Goal: Information Seeking & Learning: Learn about a topic

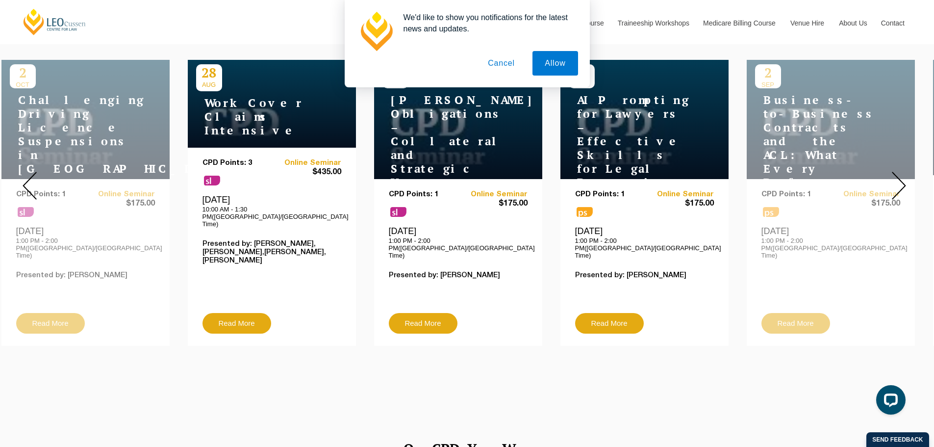
scroll to position [392, 0]
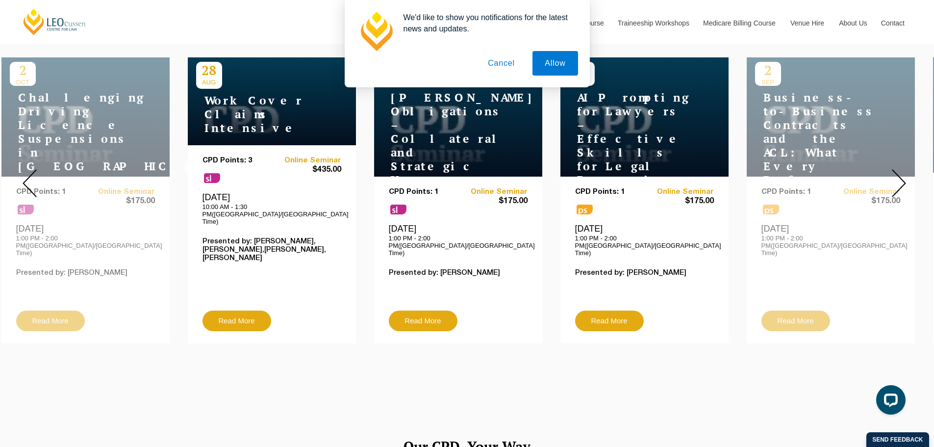
click at [494, 64] on button "Cancel" at bounding box center [501, 63] width 51 height 25
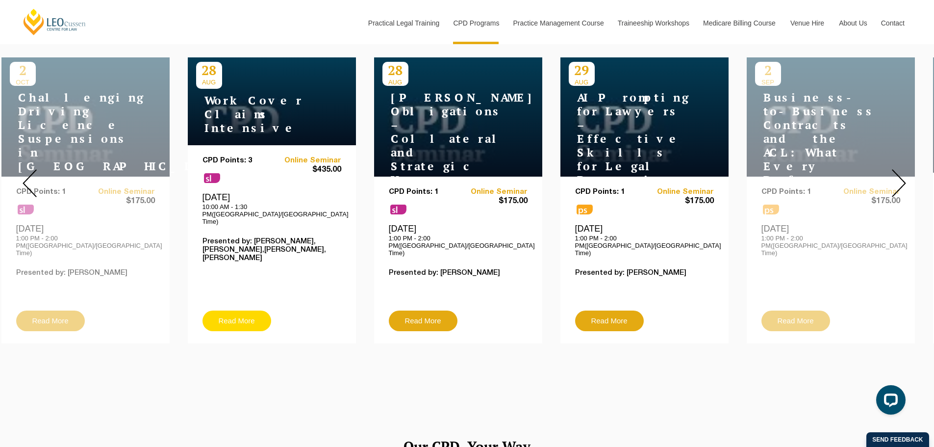
click at [241, 310] on link "Read More" at bounding box center [237, 320] width 69 height 21
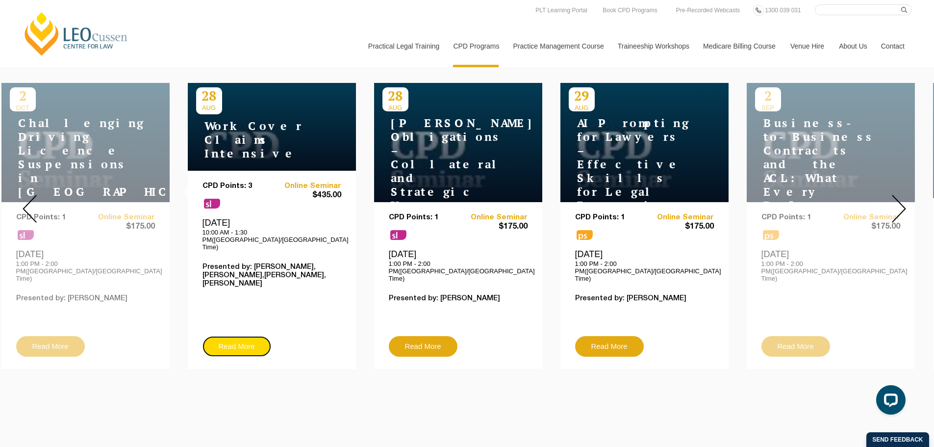
scroll to position [343, 0]
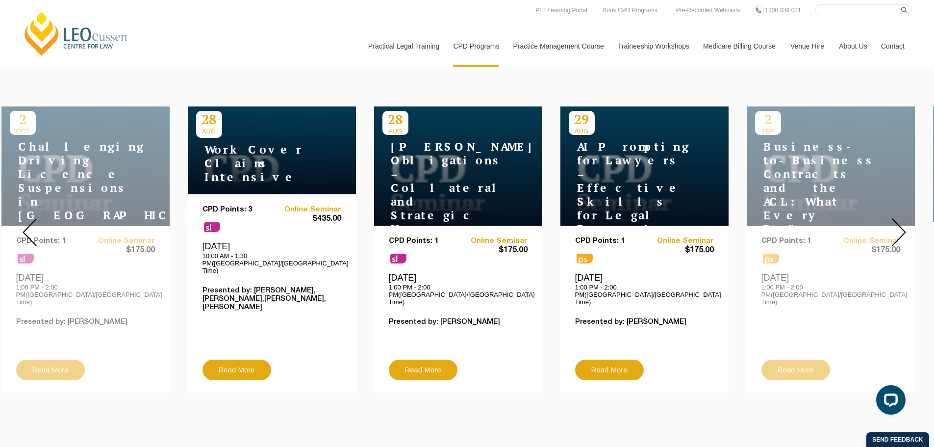
click at [899, 228] on img at bounding box center [899, 232] width 14 height 28
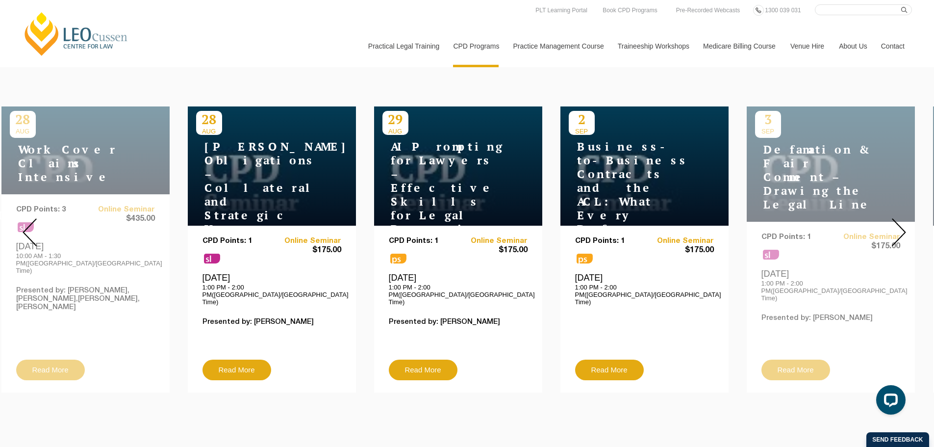
click at [899, 228] on img at bounding box center [899, 232] width 14 height 28
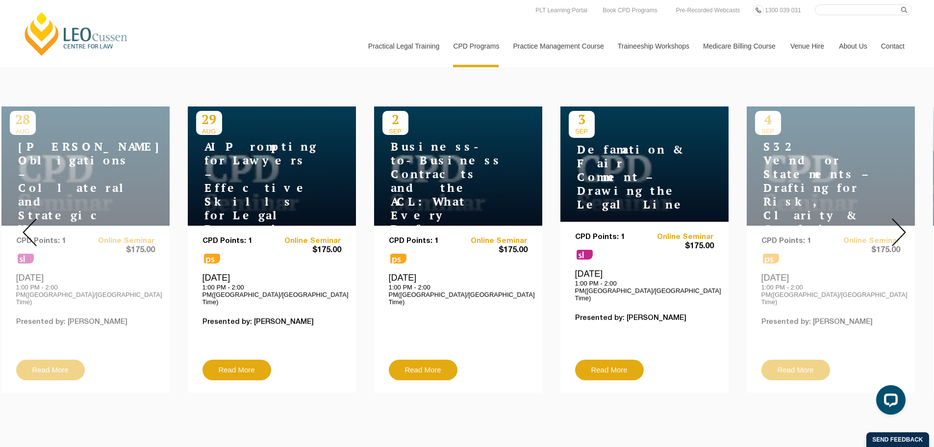
click at [899, 228] on img at bounding box center [899, 232] width 14 height 28
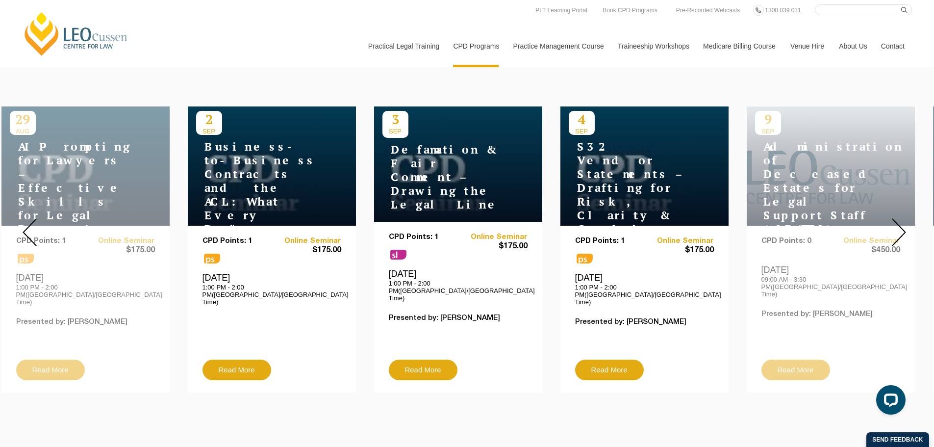
click at [899, 228] on img at bounding box center [899, 232] width 14 height 28
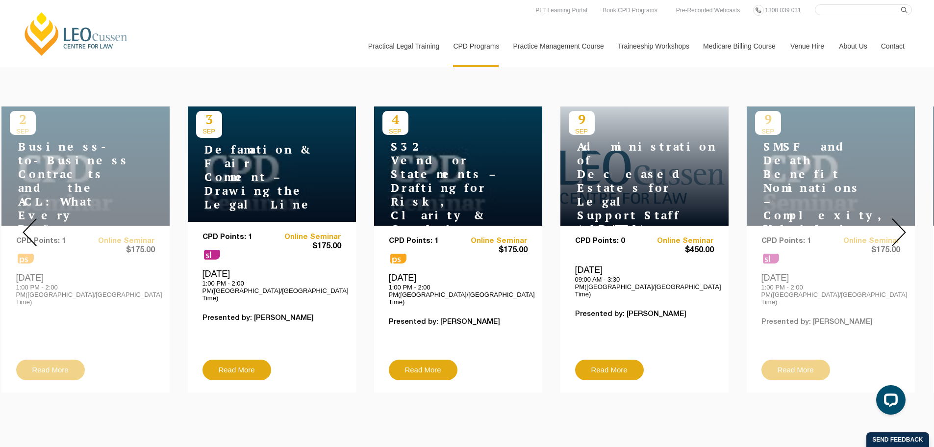
click at [899, 228] on img at bounding box center [899, 232] width 14 height 28
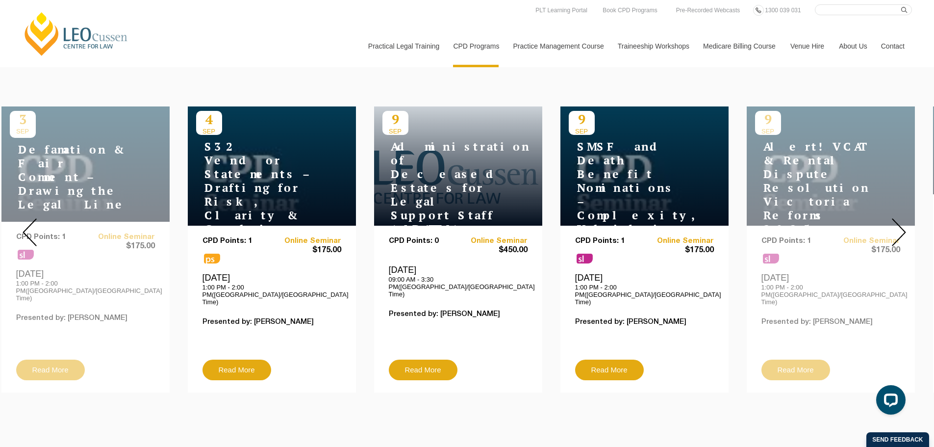
click at [899, 228] on img at bounding box center [899, 232] width 14 height 28
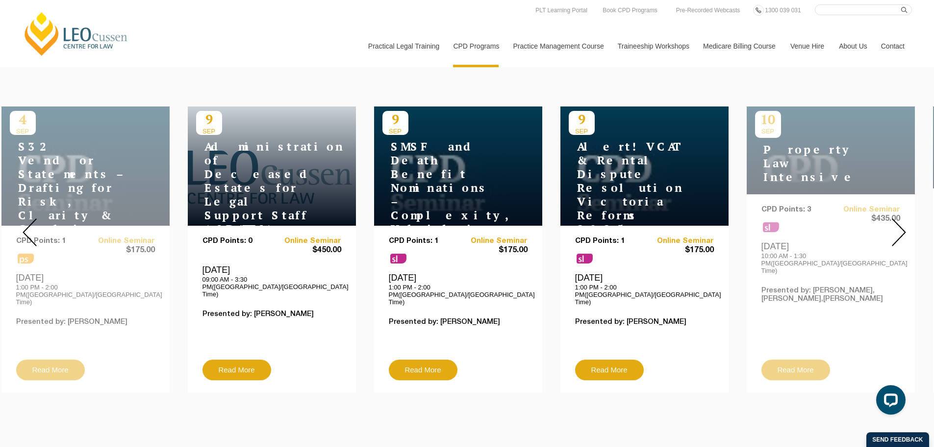
click at [899, 228] on img at bounding box center [899, 232] width 14 height 28
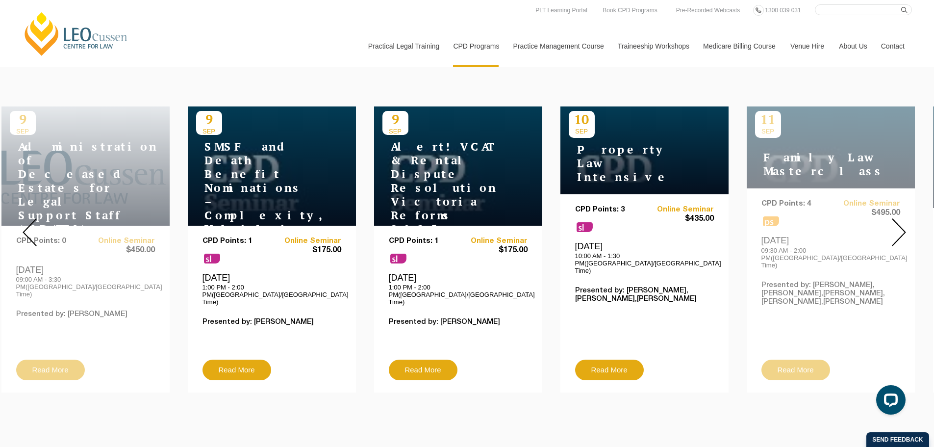
click at [899, 228] on img at bounding box center [899, 232] width 14 height 28
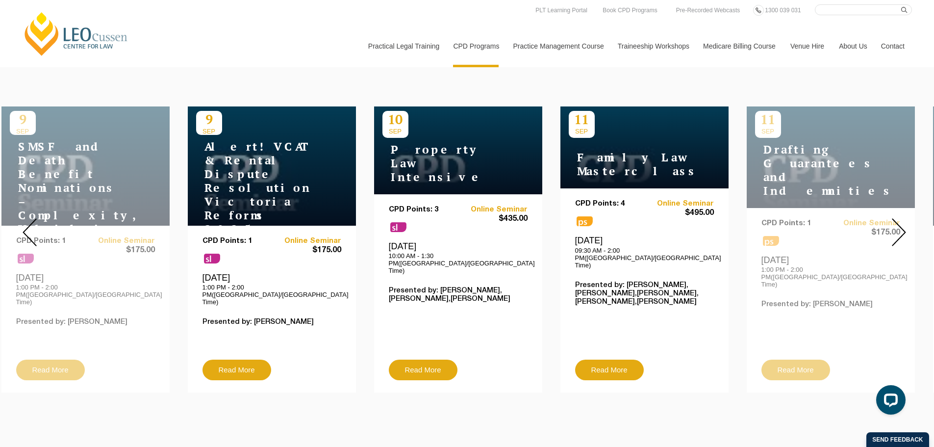
click at [899, 228] on img at bounding box center [899, 232] width 14 height 28
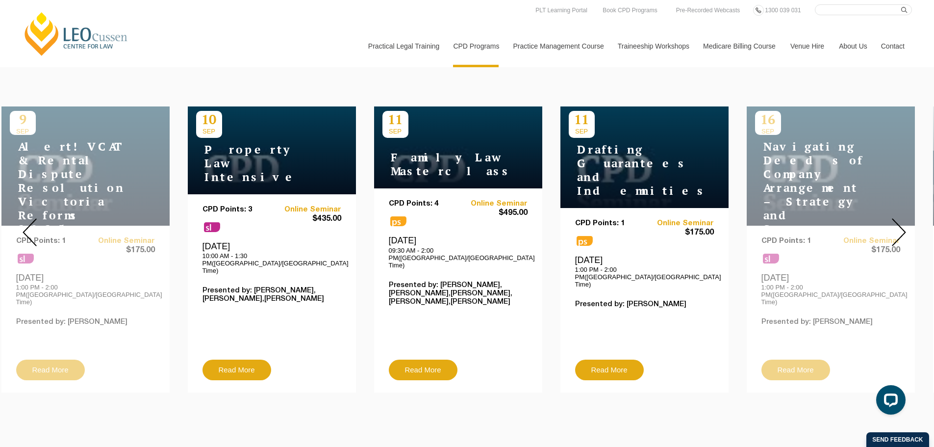
click at [899, 228] on img at bounding box center [899, 232] width 14 height 28
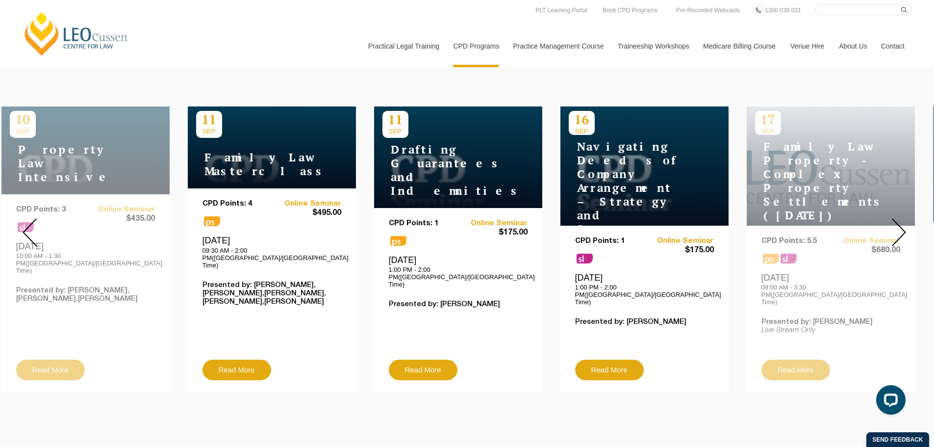
click at [899, 228] on img at bounding box center [899, 232] width 14 height 28
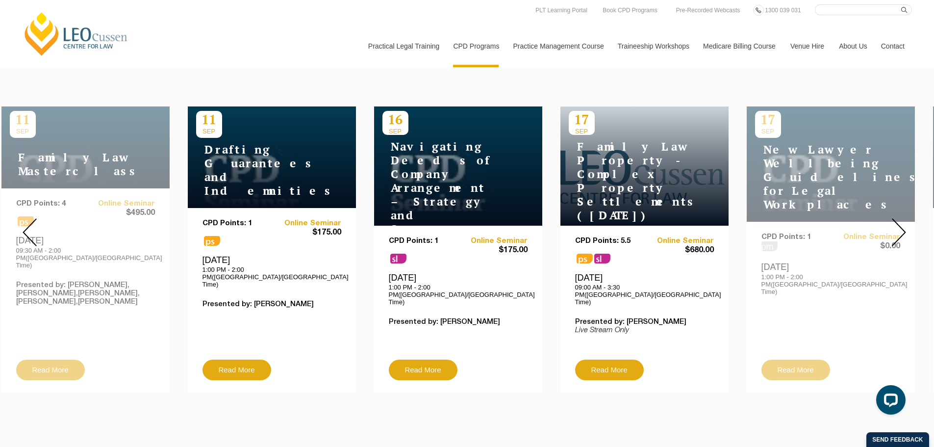
click at [899, 228] on img at bounding box center [899, 232] width 14 height 28
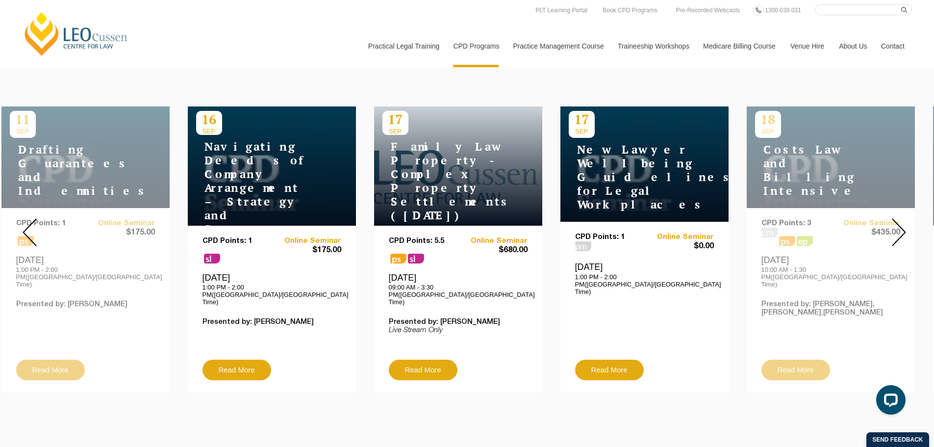
click at [899, 228] on img at bounding box center [899, 232] width 14 height 28
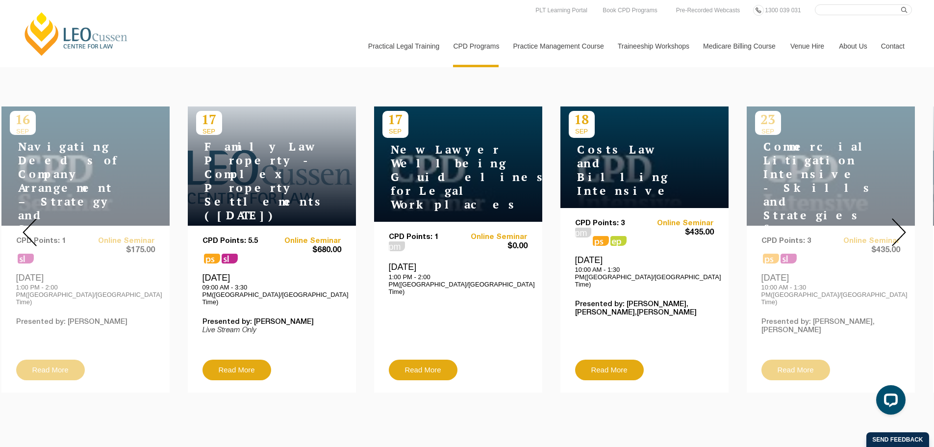
click at [893, 229] on img at bounding box center [899, 232] width 14 height 28
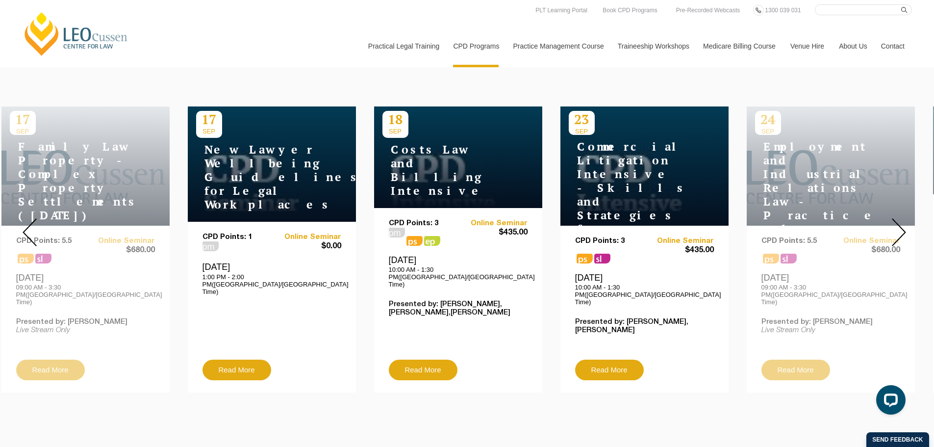
click at [897, 232] on img at bounding box center [899, 232] width 14 height 28
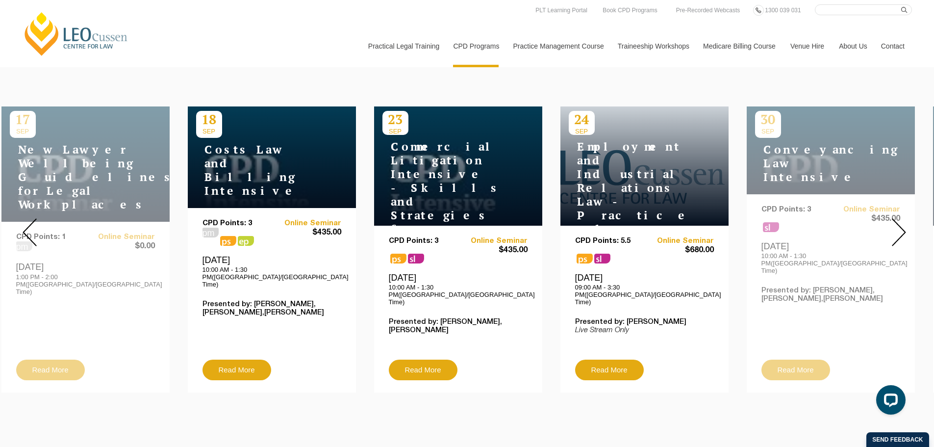
click at [897, 232] on img at bounding box center [899, 232] width 14 height 28
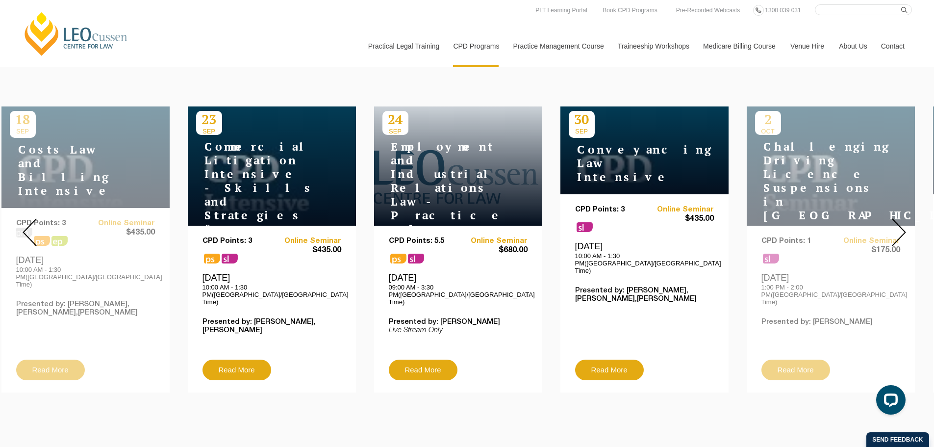
click at [897, 232] on img at bounding box center [899, 232] width 14 height 28
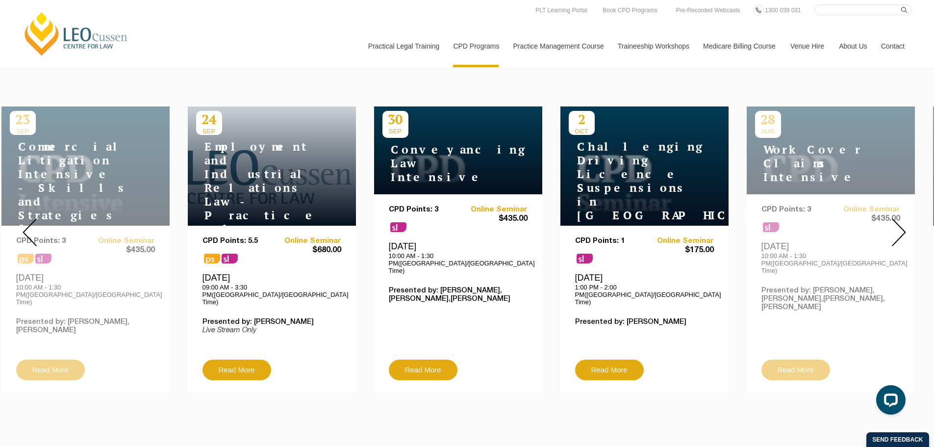
click at [897, 232] on img at bounding box center [899, 232] width 14 height 28
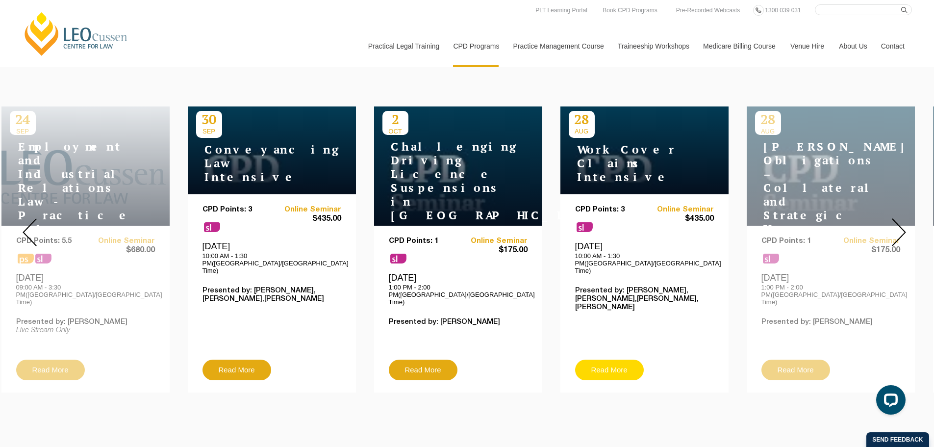
click at [618, 359] on link "Read More" at bounding box center [609, 369] width 69 height 21
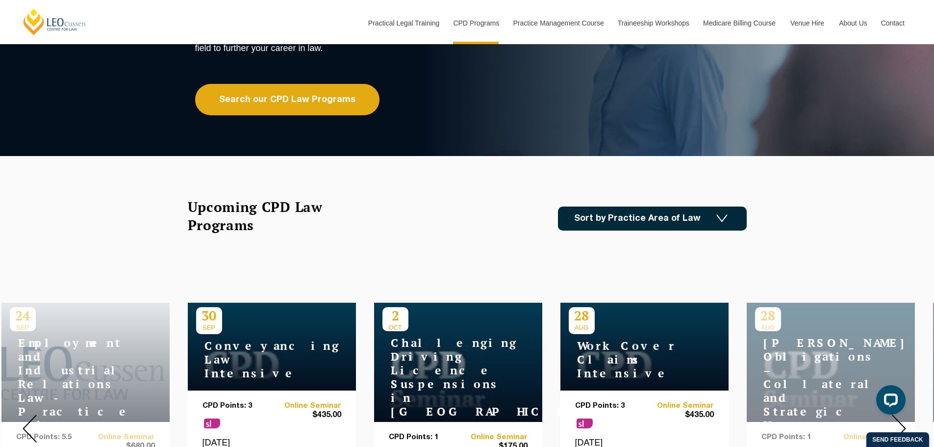
scroll to position [0, 0]
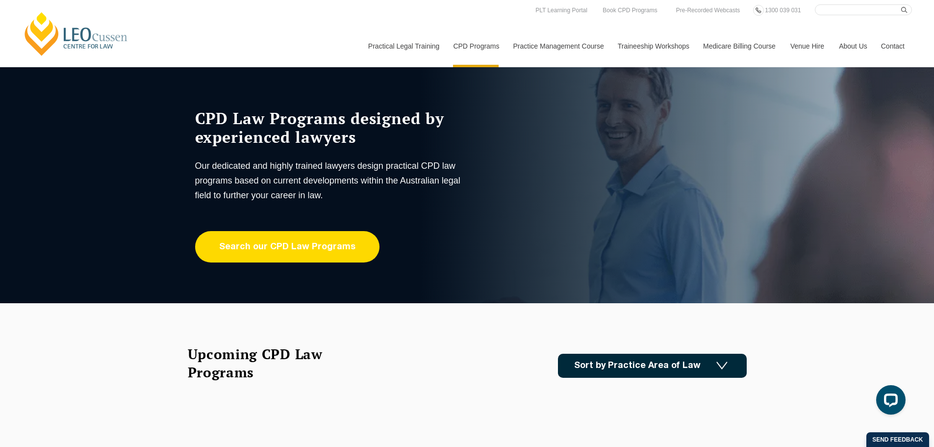
click at [342, 248] on link "Search our CPD Law Programs" at bounding box center [287, 246] width 184 height 31
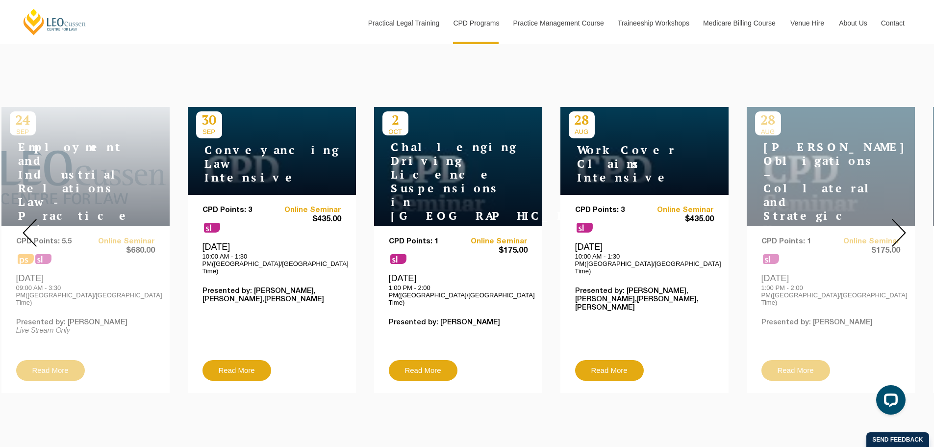
scroll to position [343, 0]
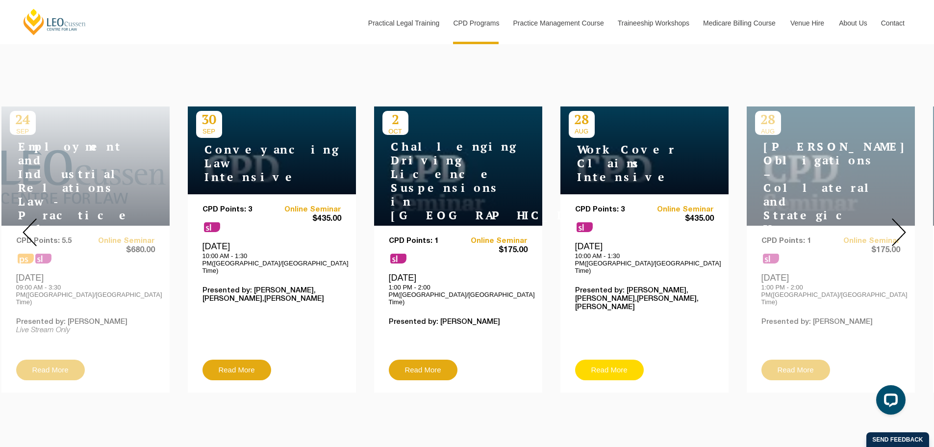
click at [622, 359] on link "Read More" at bounding box center [609, 369] width 69 height 21
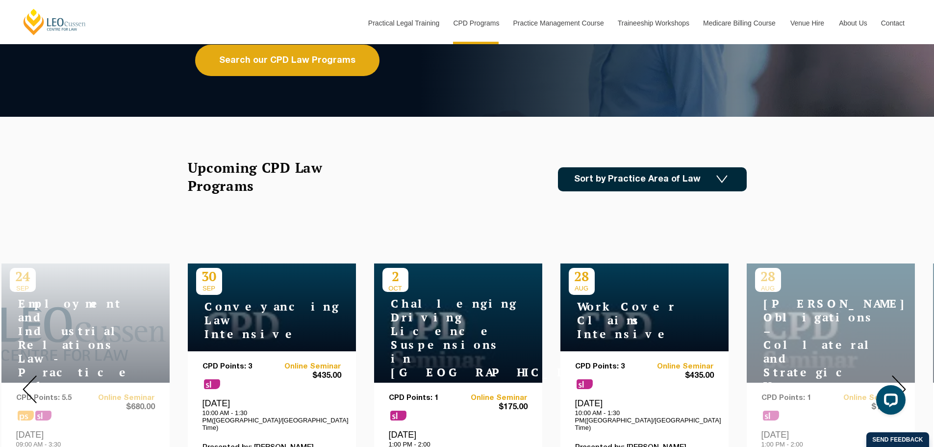
scroll to position [49, 0]
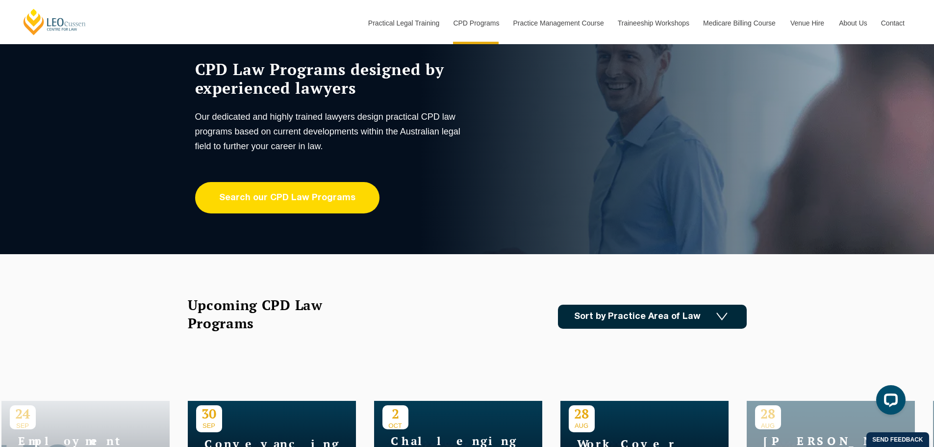
click at [325, 203] on link "Search our CPD Law Programs" at bounding box center [287, 197] width 184 height 31
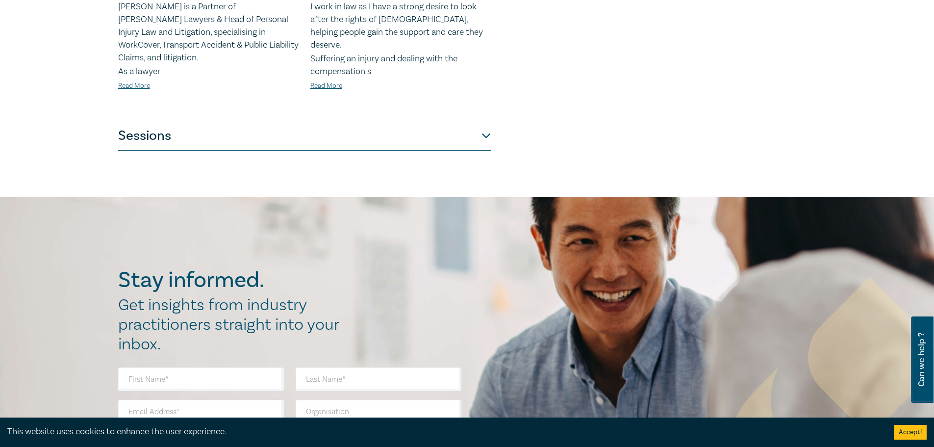
scroll to position [539, 0]
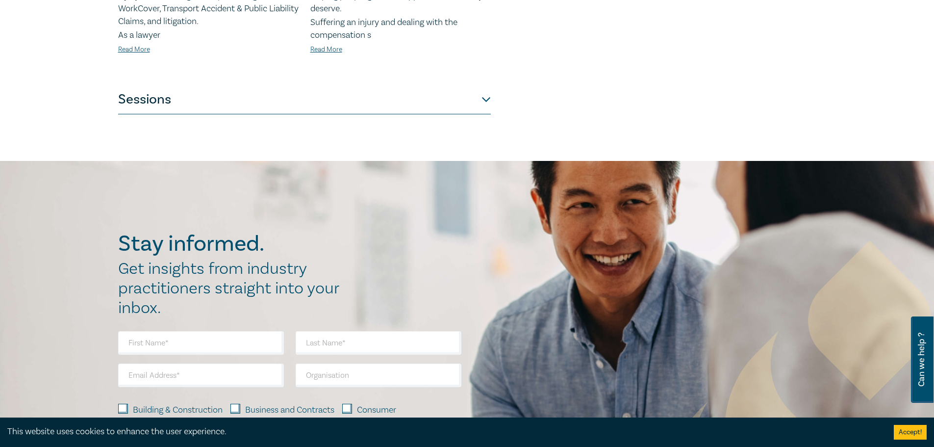
click at [478, 88] on button "Sessions" at bounding box center [304, 99] width 373 height 29
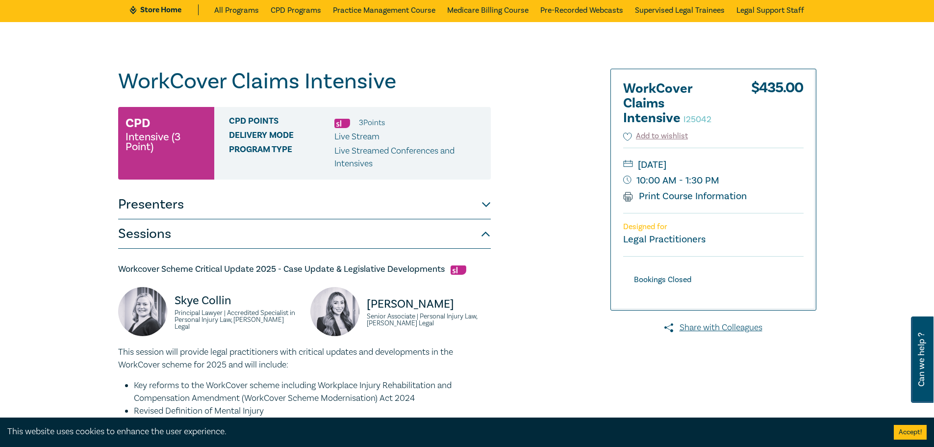
scroll to position [0, 0]
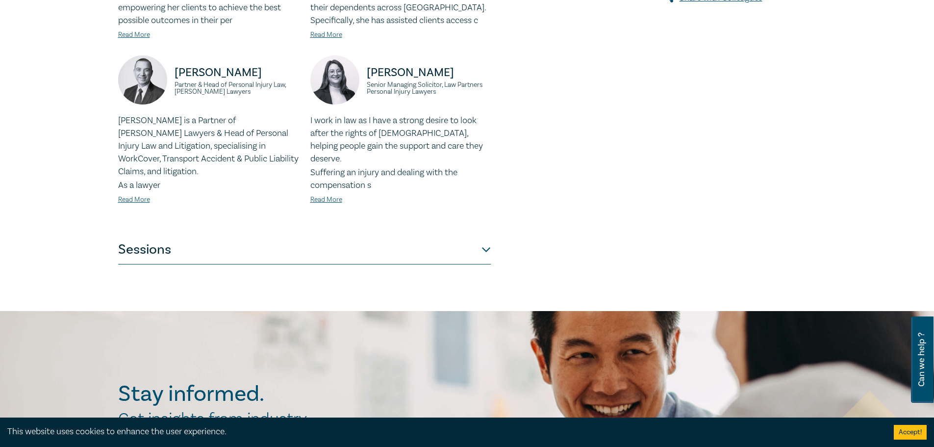
scroll to position [392, 0]
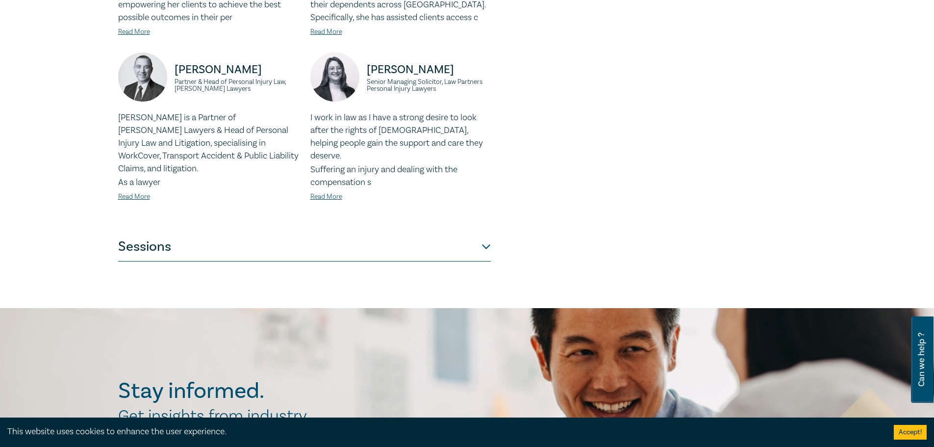
click at [484, 240] on button "Sessions" at bounding box center [304, 246] width 373 height 29
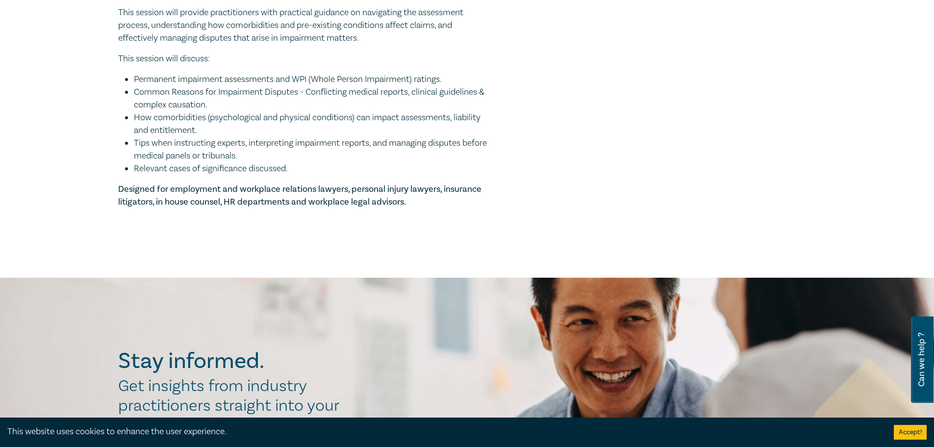
scroll to position [883, 0]
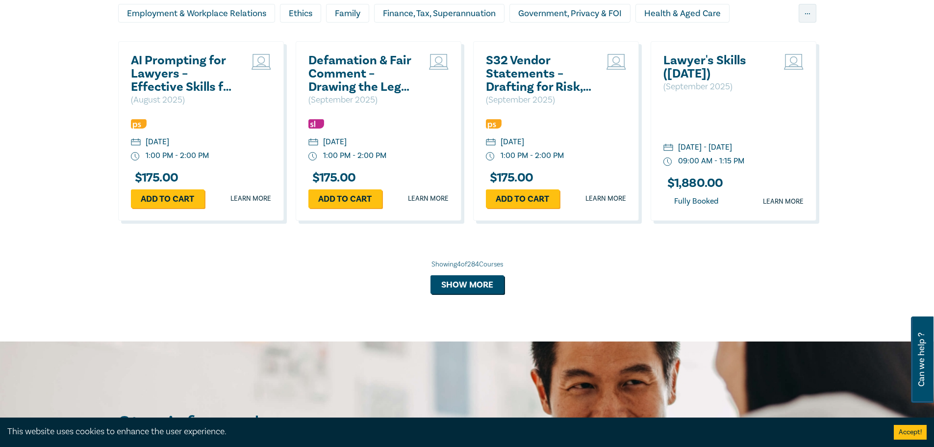
scroll to position [736, 0]
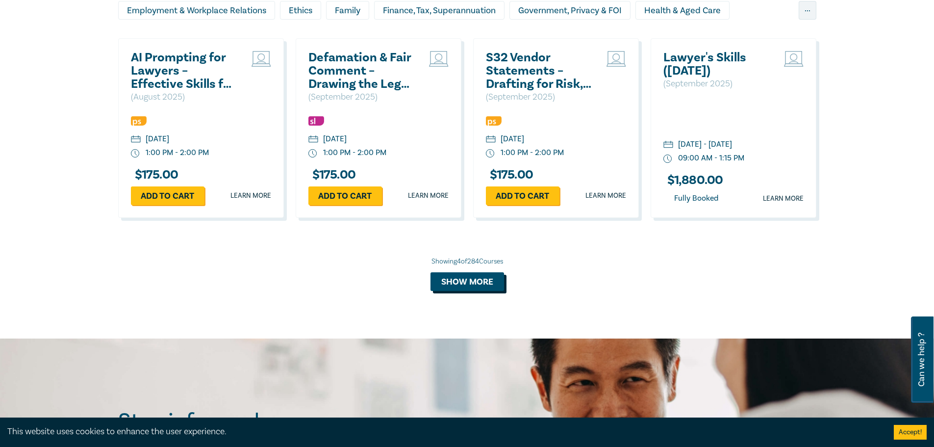
click at [484, 284] on button "Show more" at bounding box center [468, 281] width 74 height 19
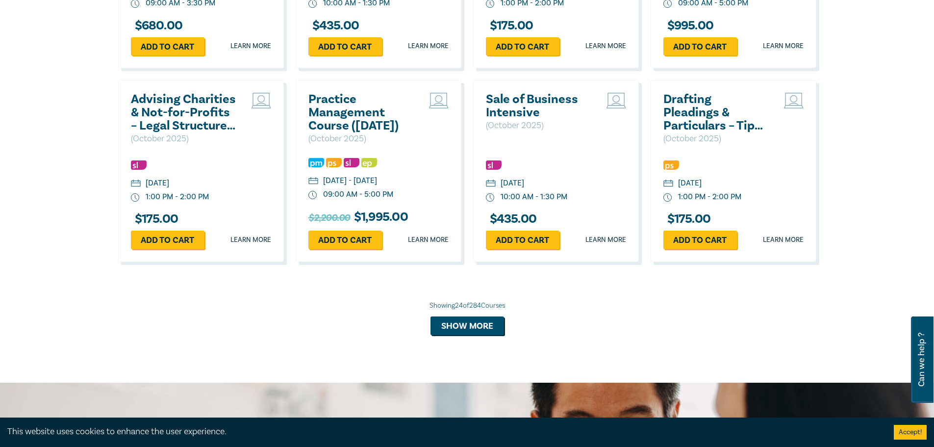
scroll to position [1668, 0]
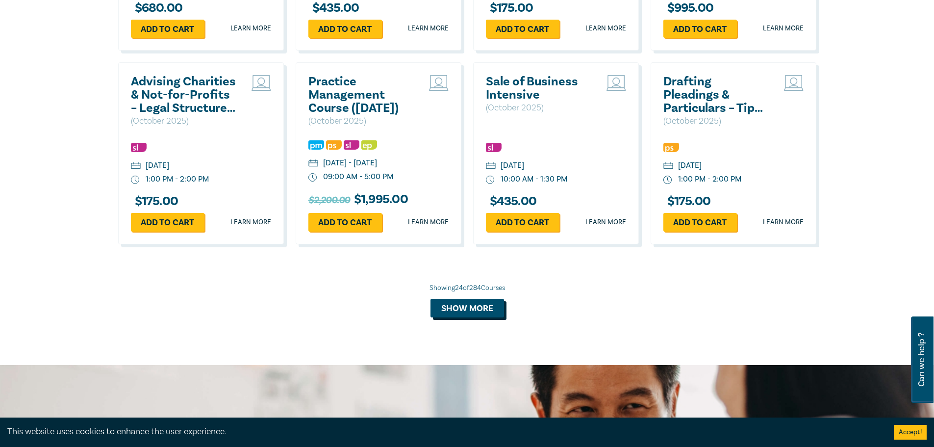
click at [490, 317] on button "Show more" at bounding box center [468, 308] width 74 height 19
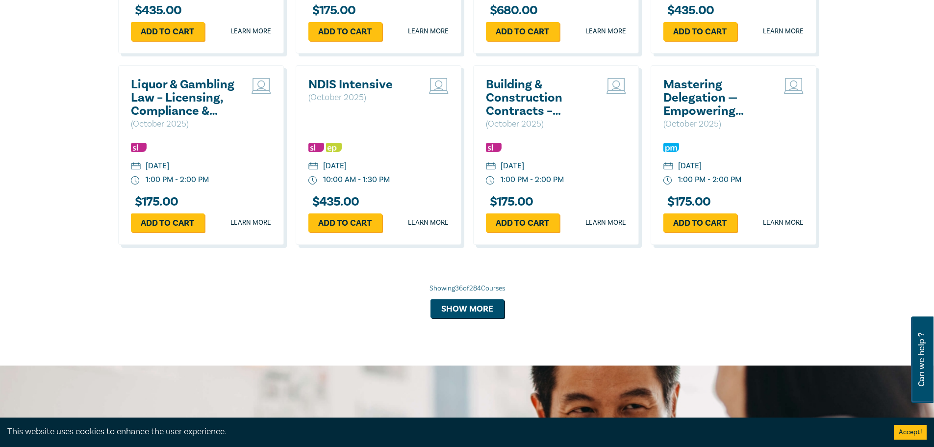
scroll to position [2256, 0]
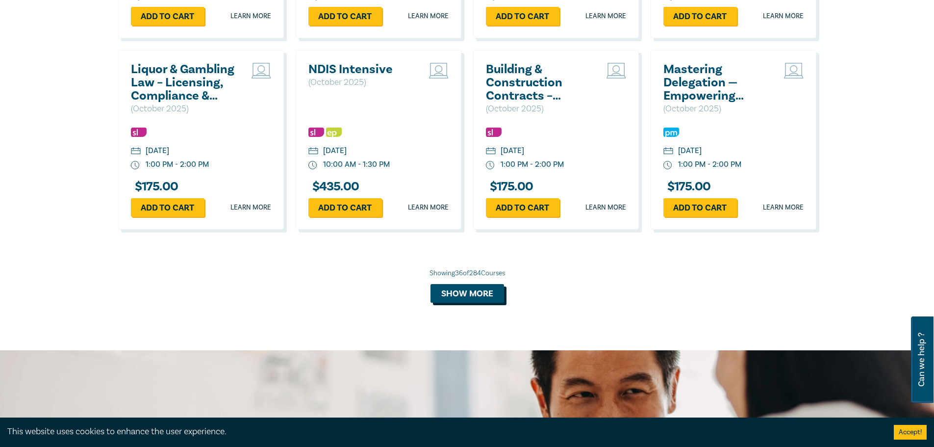
click at [484, 303] on button "Show more" at bounding box center [468, 293] width 74 height 19
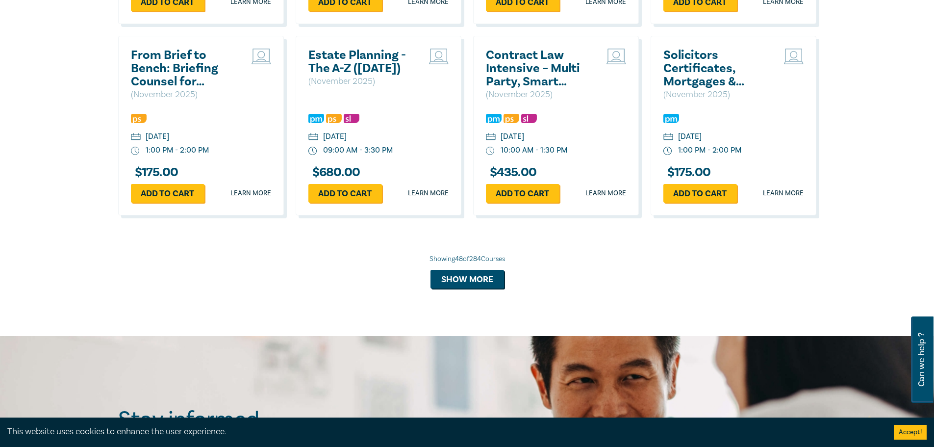
scroll to position [2845, 0]
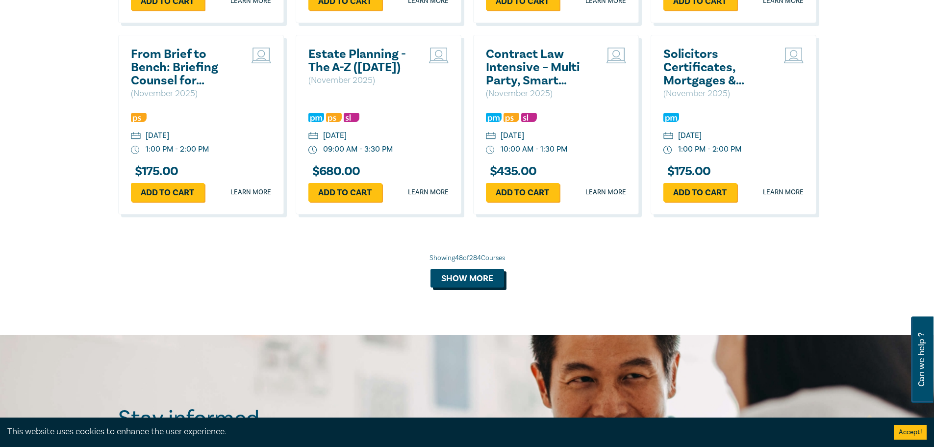
click at [487, 287] on button "Show more" at bounding box center [468, 278] width 74 height 19
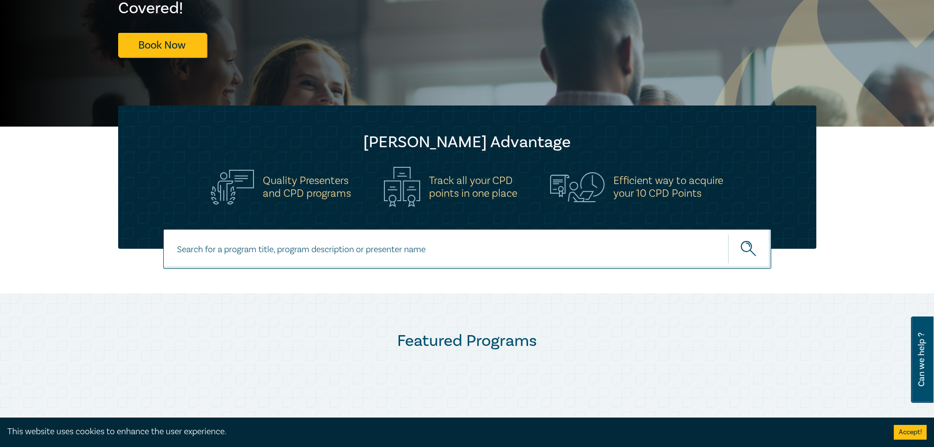
scroll to position [196, 0]
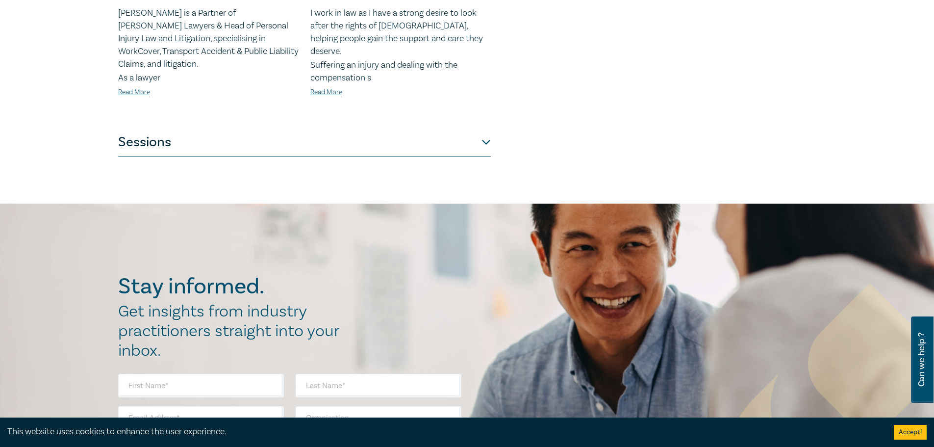
scroll to position [424, 0]
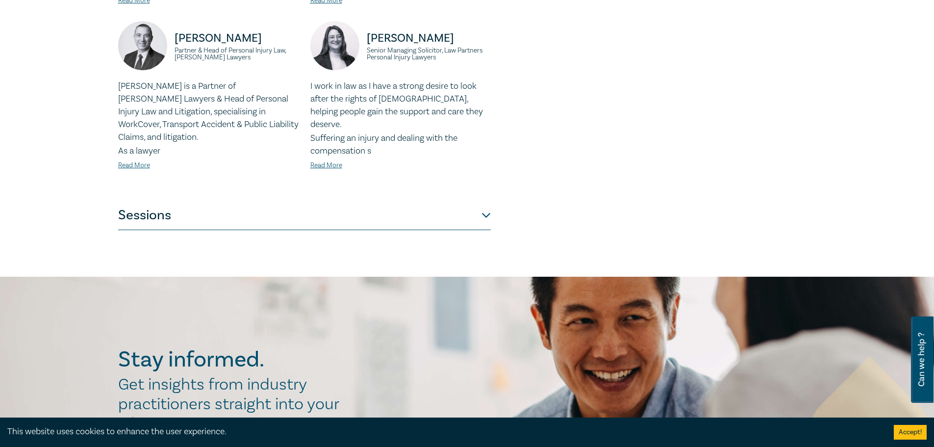
click at [485, 206] on button "Sessions" at bounding box center [304, 215] width 373 height 29
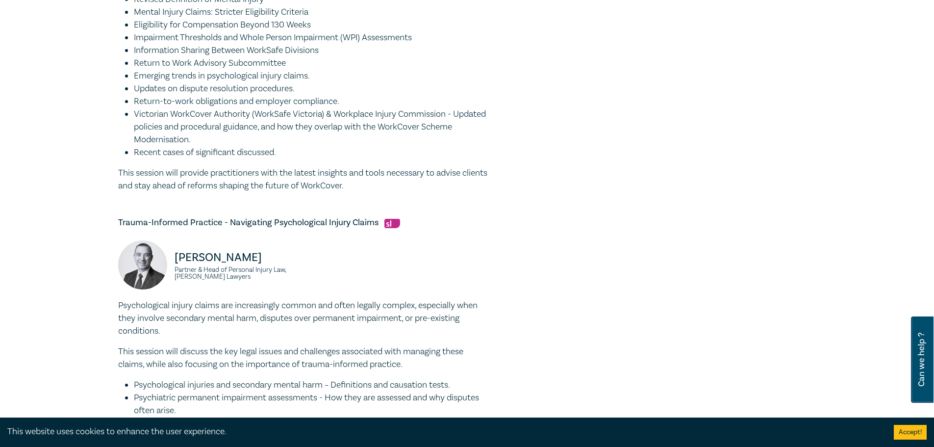
scroll to position [269, 0]
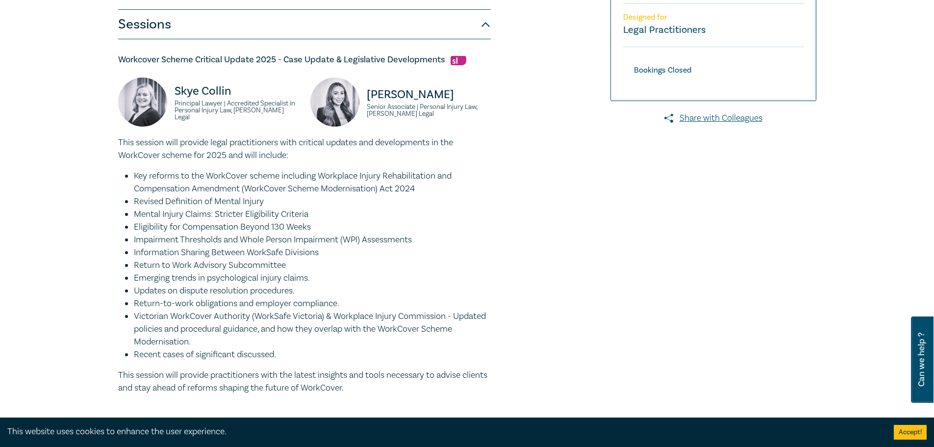
drag, startPoint x: 325, startPoint y: 227, endPoint x: 134, endPoint y: 226, distance: 190.8
click at [134, 226] on li "Eligibility for Compensation Beyond 130 Weeks" at bounding box center [312, 227] width 357 height 13
copy li "Eligibility for Compensation Beyond 130 Weeks"
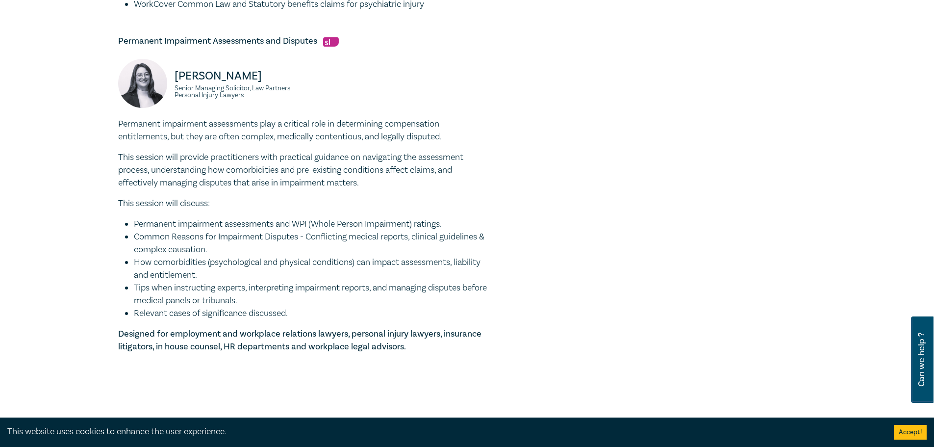
scroll to position [907, 0]
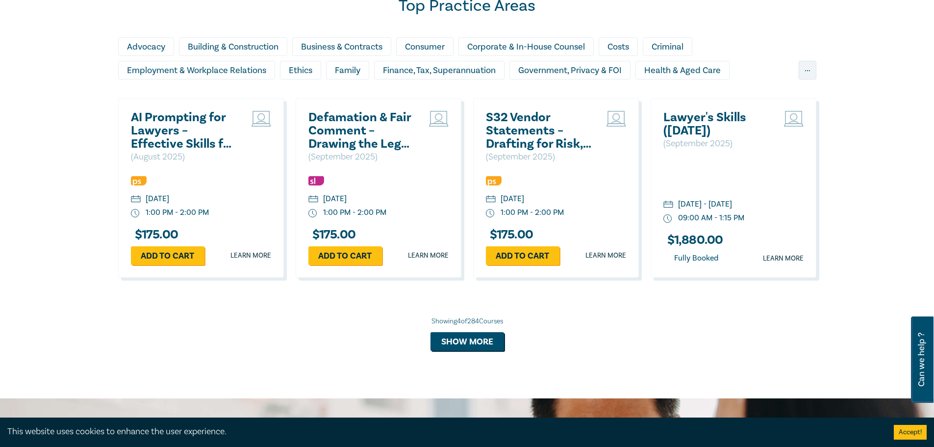
scroll to position [687, 0]
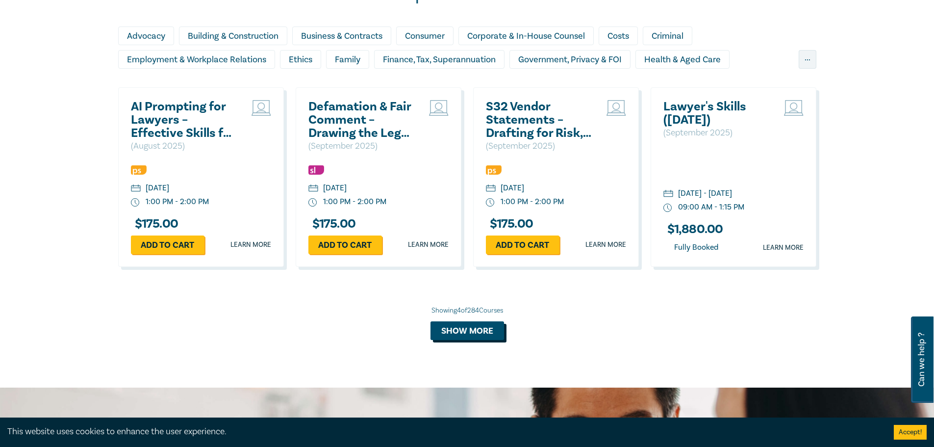
click at [480, 329] on button "Show more" at bounding box center [468, 330] width 74 height 19
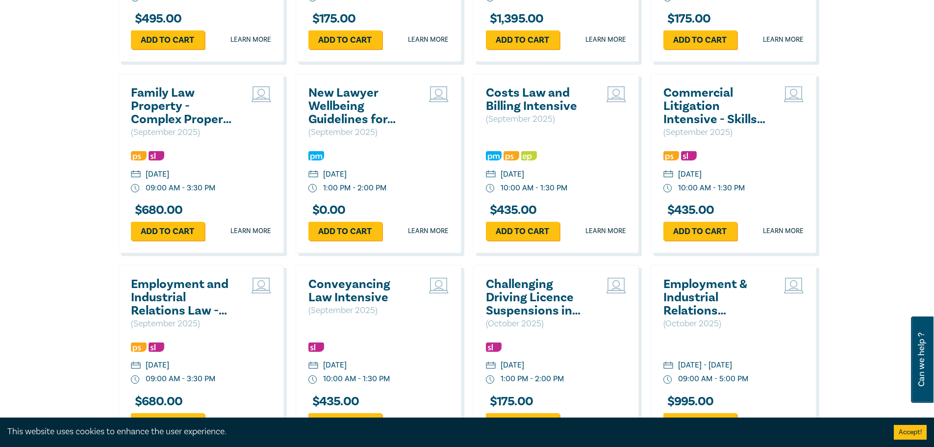
scroll to position [1275, 0]
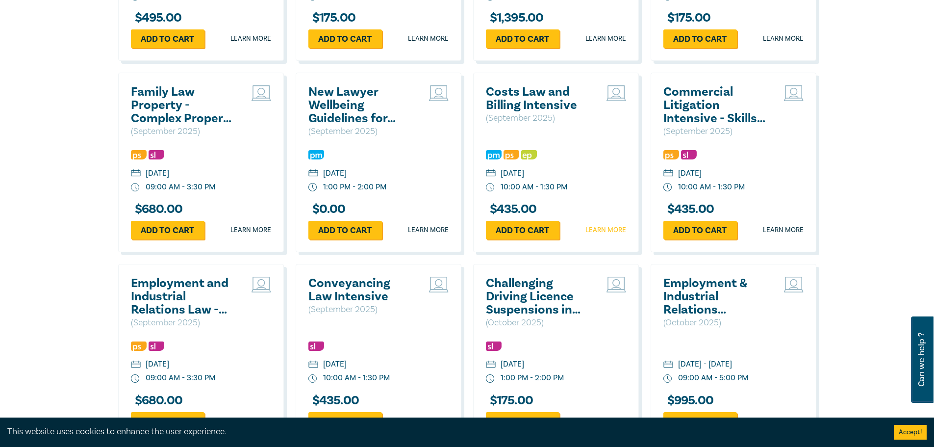
click at [600, 228] on link "Learn more" at bounding box center [606, 230] width 41 height 10
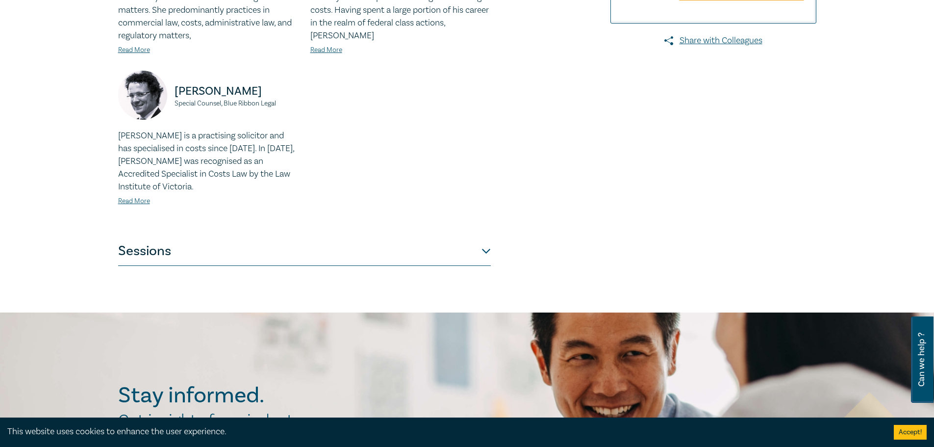
scroll to position [392, 0]
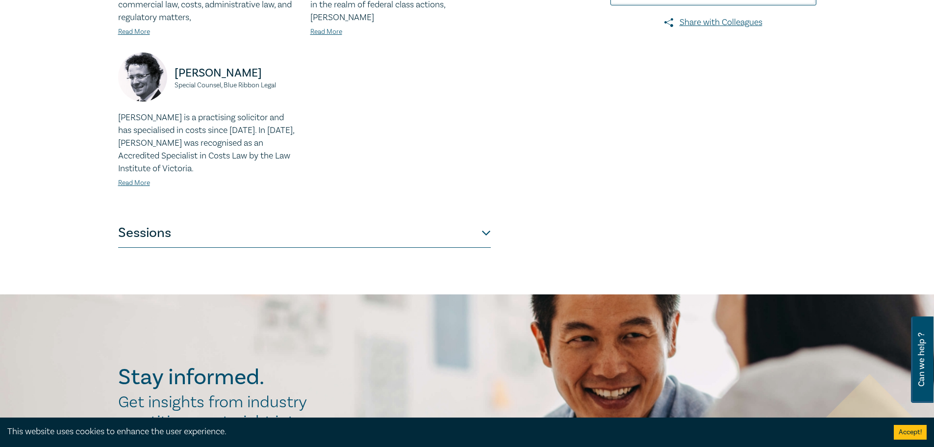
click at [487, 232] on button "Sessions" at bounding box center [304, 232] width 373 height 29
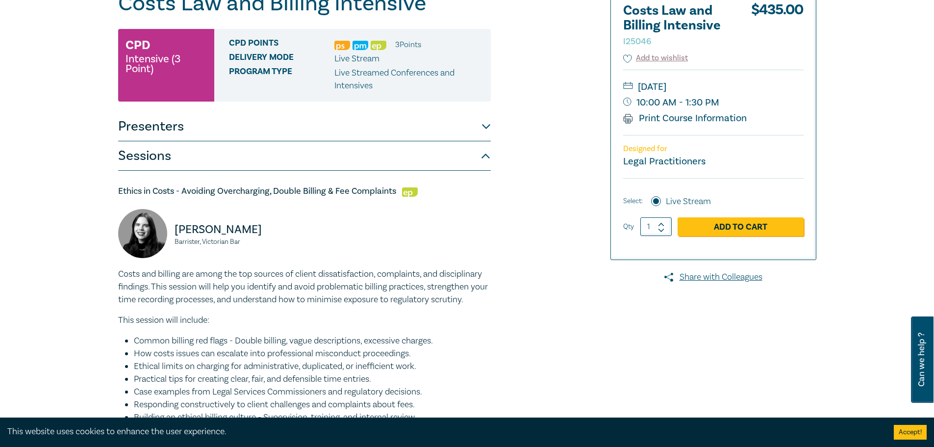
scroll to position [0, 0]
